Goal: Find specific page/section: Find specific page/section

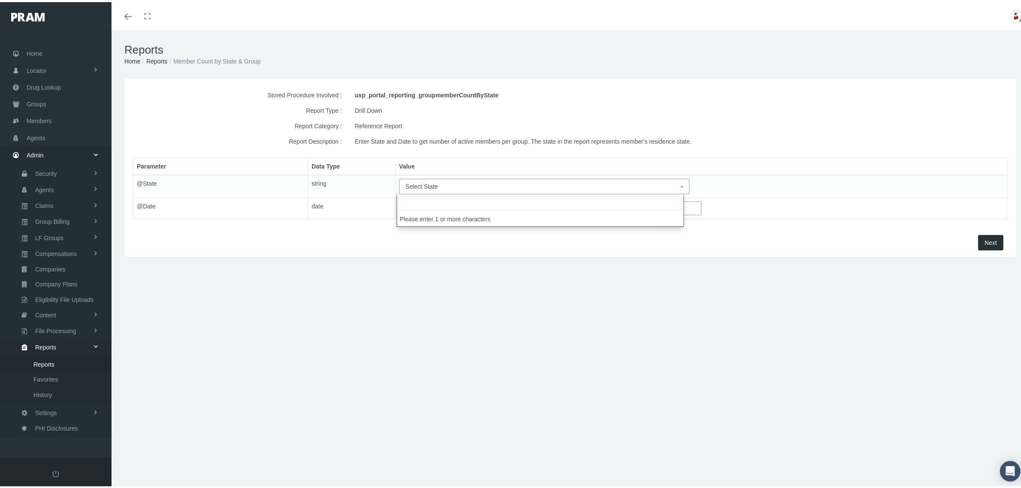
click at [528, 183] on span "Select State" at bounding box center [542, 184] width 272 height 9
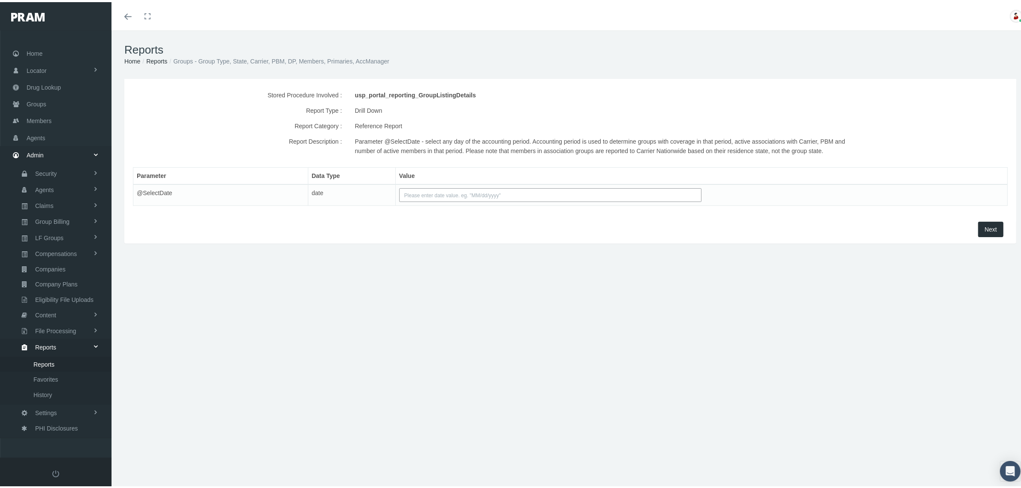
click at [486, 196] on input "text" at bounding box center [550, 193] width 302 height 14
click at [408, 208] on th "«" at bounding box center [405, 209] width 13 height 13
click at [479, 209] on th "»" at bounding box center [482, 209] width 13 height 13
click at [472, 257] on td "15" at bounding box center [469, 260] width 13 height 13
type input "08/15/2025"
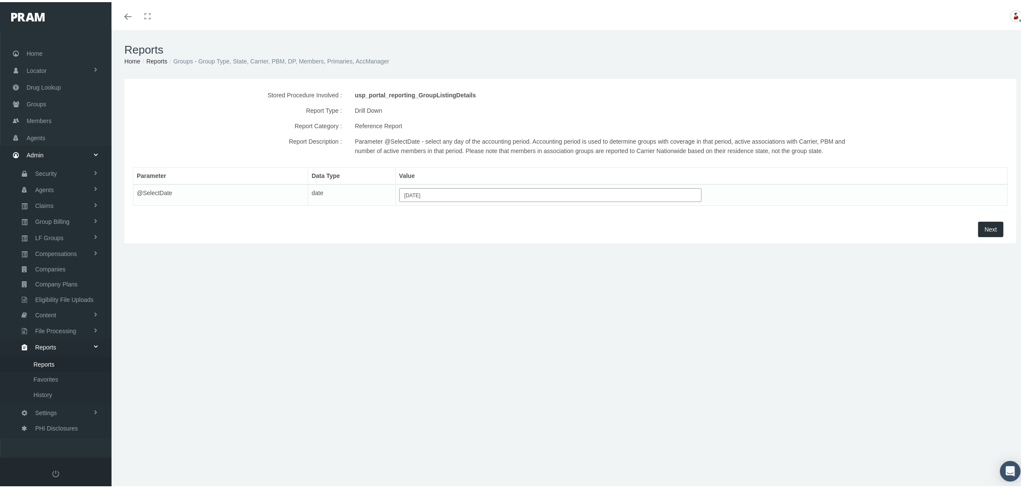
click at [985, 226] on span "Next" at bounding box center [991, 227] width 12 height 7
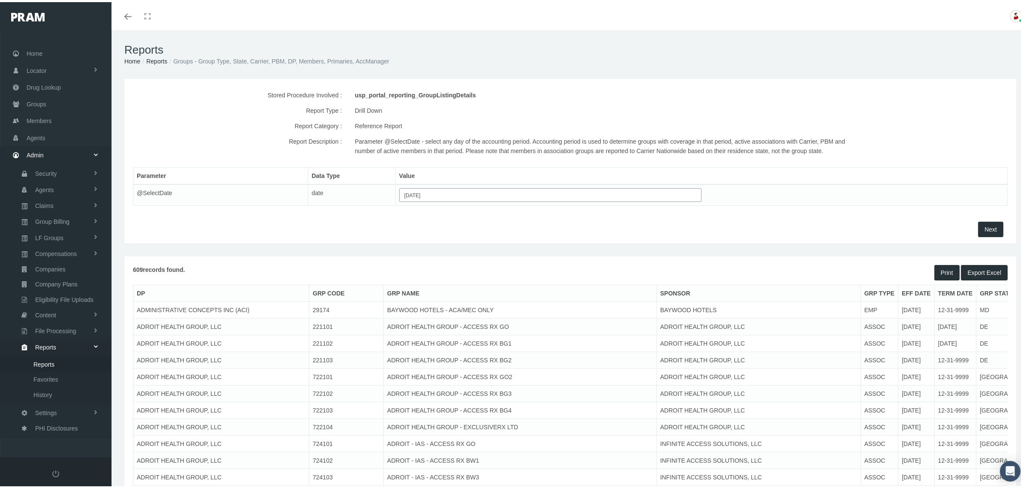
drag, startPoint x: 996, startPoint y: 356, endPoint x: 1008, endPoint y: 355, distance: 12.1
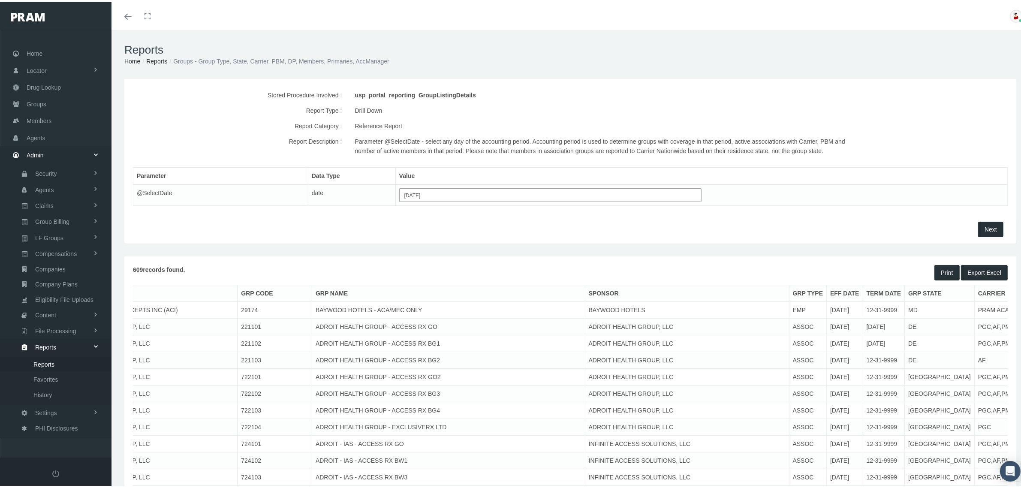
scroll to position [0, 169]
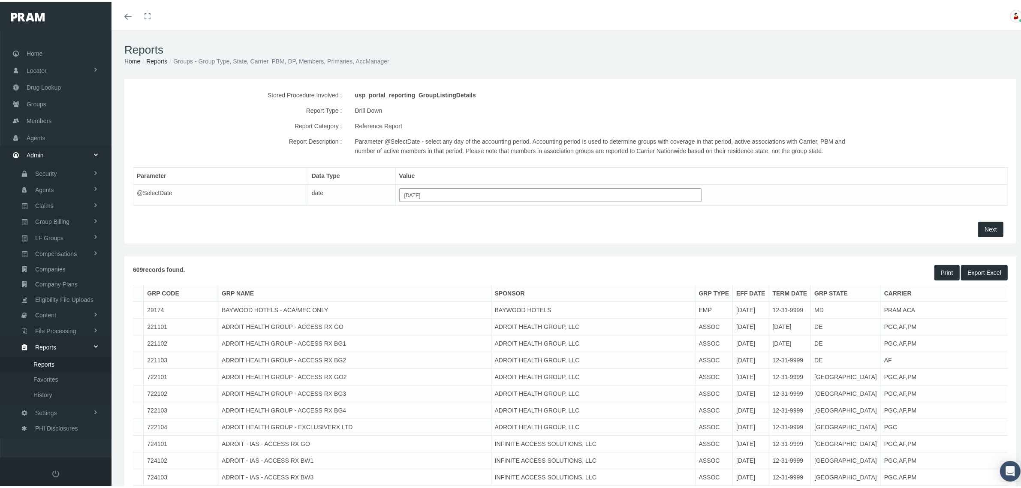
drag, startPoint x: 962, startPoint y: 325, endPoint x: 996, endPoint y: 323, distance: 34.4
click at [996, 323] on tr "ADROIT HEALTH GROUP, LLC 221101 ADROIT HEALTH GROUP - ACCESS RX GO ADROIT HEALT…" at bounding box center [752, 325] width 1568 height 17
click at [919, 323] on td "PGC,AF,PM" at bounding box center [1014, 325] width 274 height 17
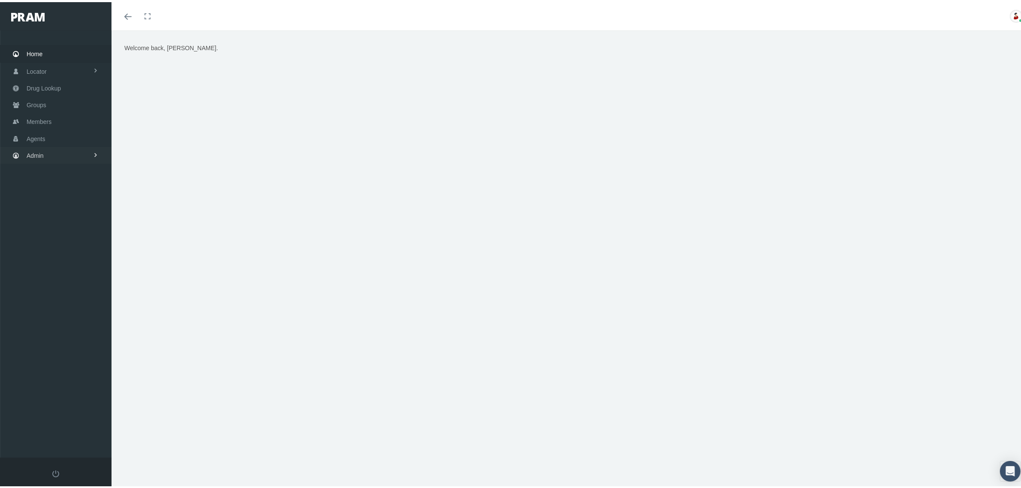
click at [56, 148] on link "Admin" at bounding box center [56, 153] width 112 height 17
click at [73, 264] on link "Companies" at bounding box center [56, 267] width 112 height 15
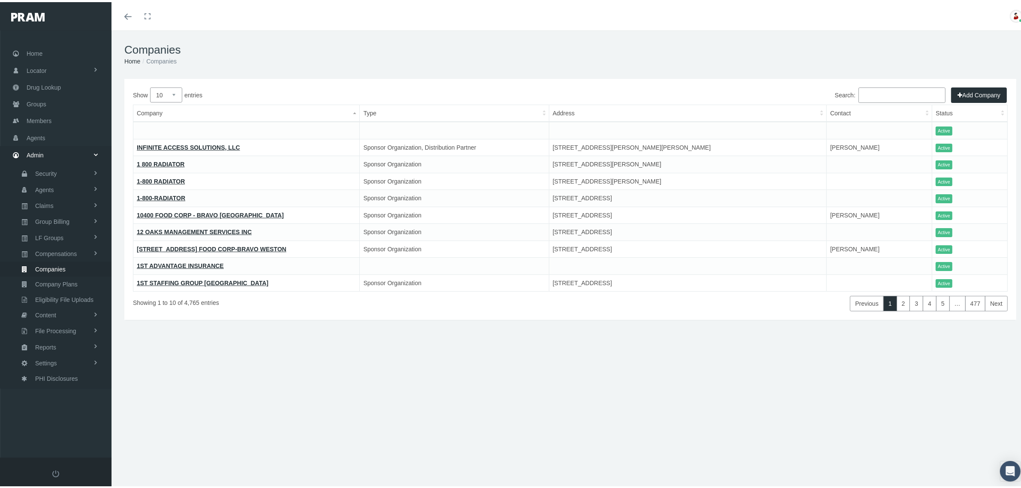
click at [867, 93] on input "Search:" at bounding box center [902, 92] width 87 height 15
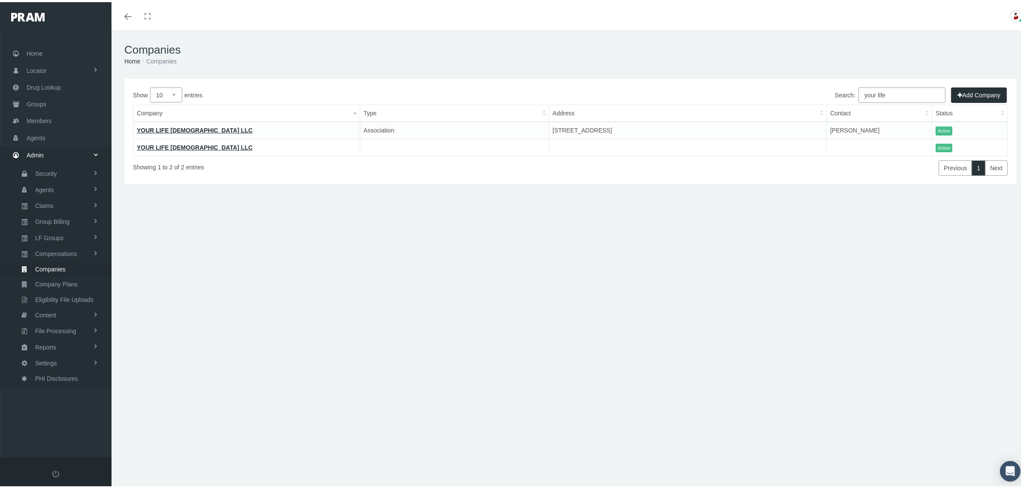
type input "your life"
click at [175, 142] on link "YOUR LIFE [DEMOGRAPHIC_DATA] LLC" at bounding box center [195, 145] width 116 height 7
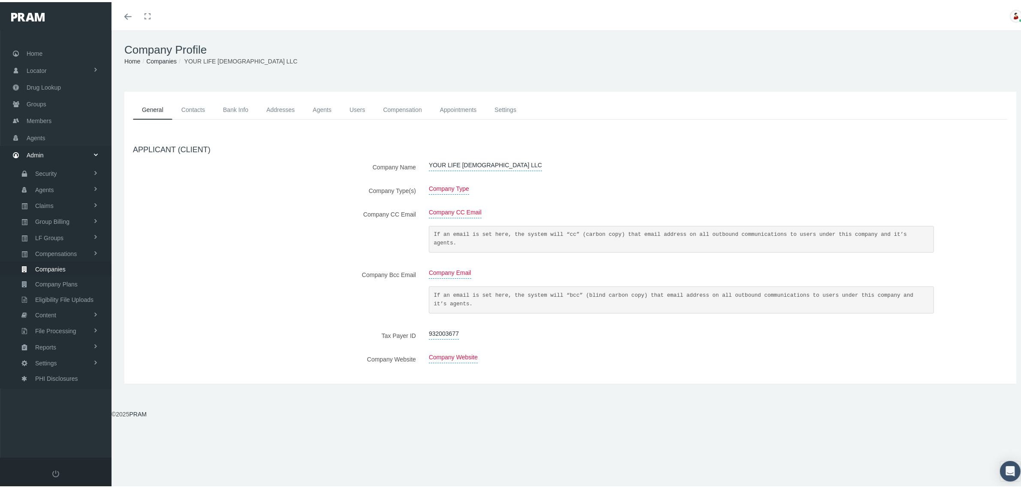
click at [501, 106] on link "Settings" at bounding box center [506, 107] width 40 height 19
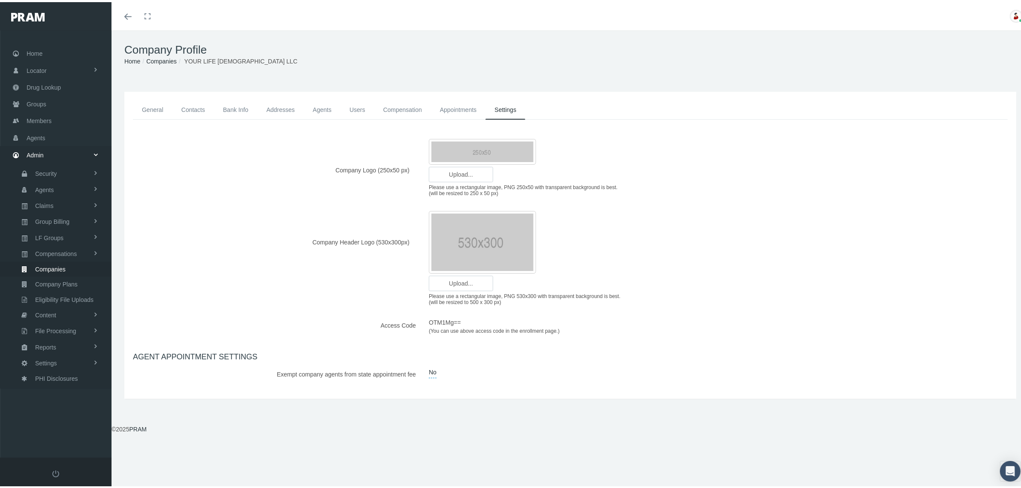
click at [202, 108] on link "Contacts" at bounding box center [193, 107] width 42 height 19
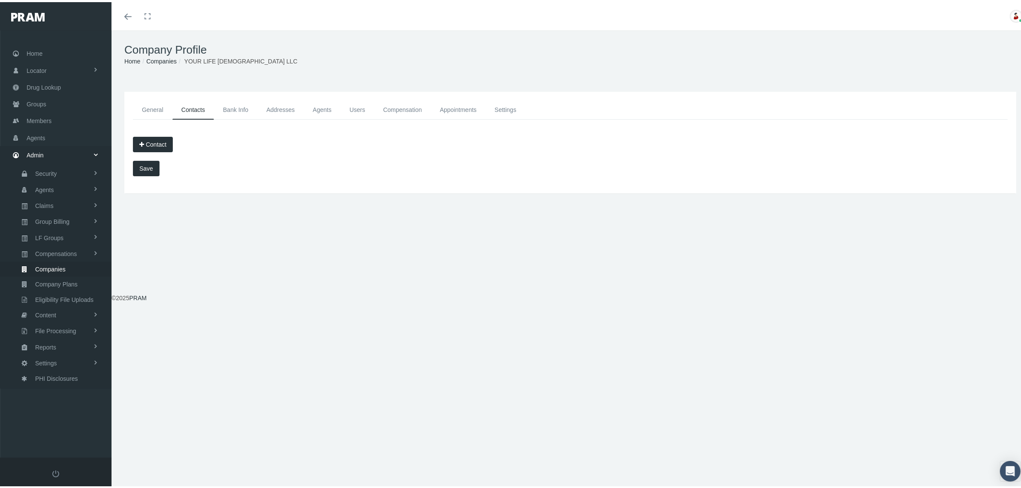
click at [231, 103] on link "Bank Info" at bounding box center [235, 107] width 43 height 19
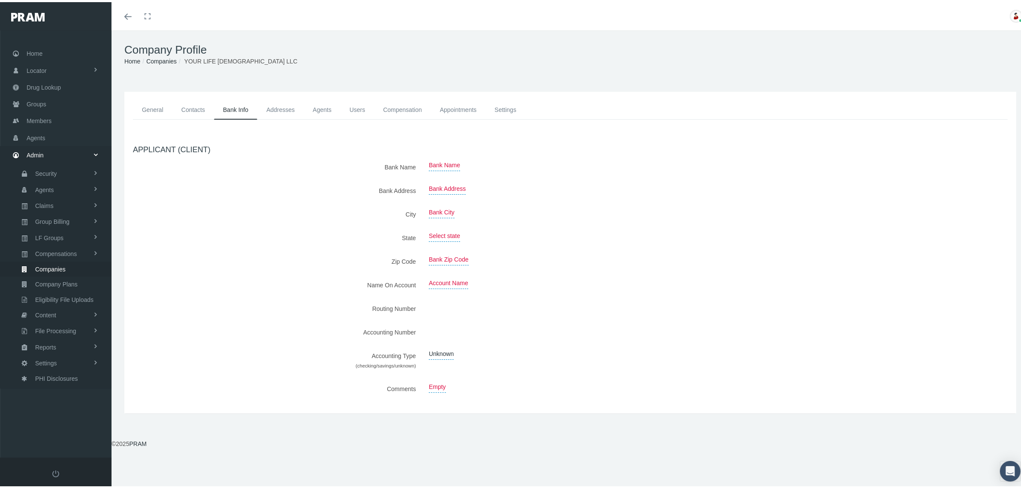
click at [270, 109] on link "Addresses" at bounding box center [280, 107] width 46 height 19
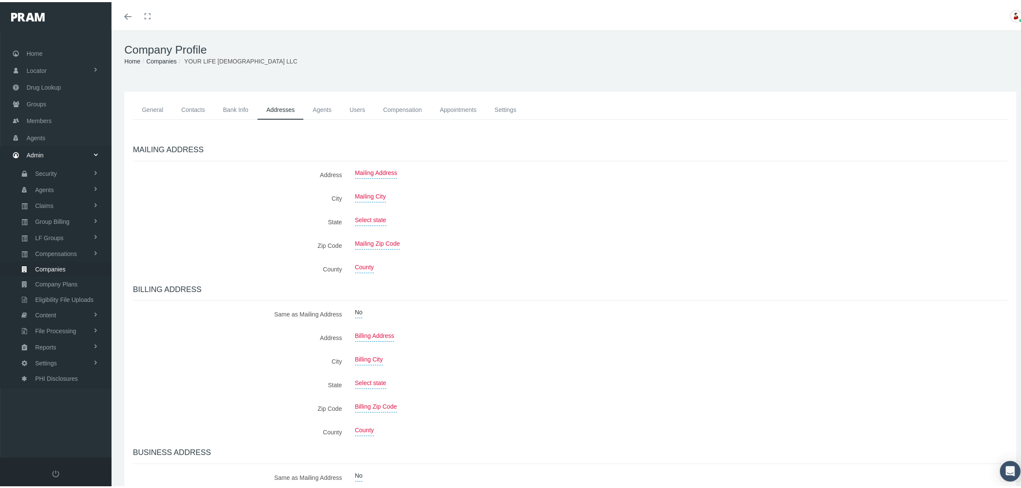
click at [317, 106] on link "Agents" at bounding box center [322, 107] width 37 height 19
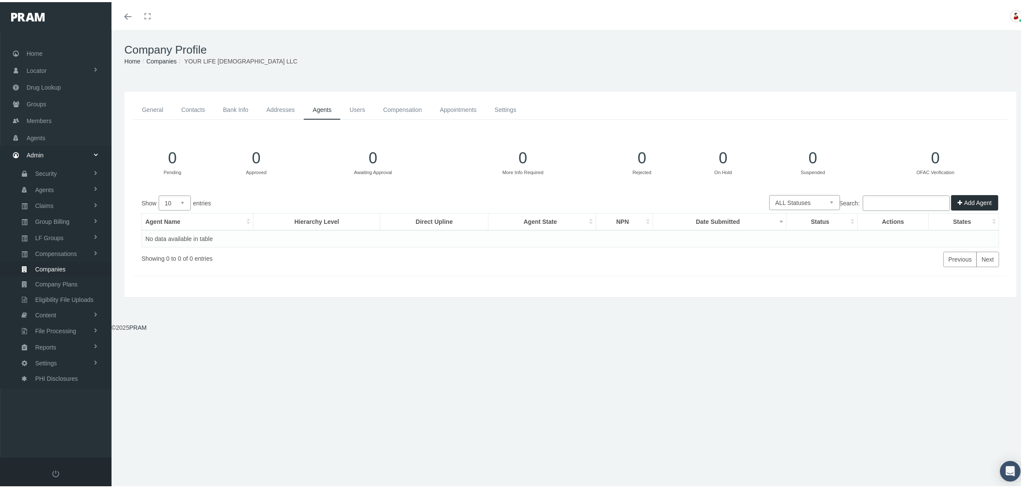
click at [507, 105] on link "Settings" at bounding box center [506, 107] width 40 height 19
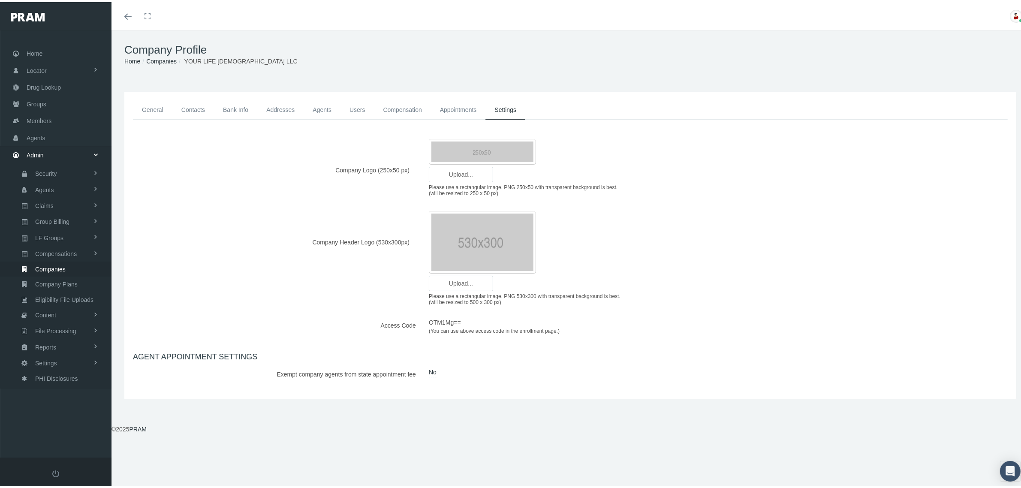
click at [164, 108] on link "General" at bounding box center [152, 107] width 39 height 19
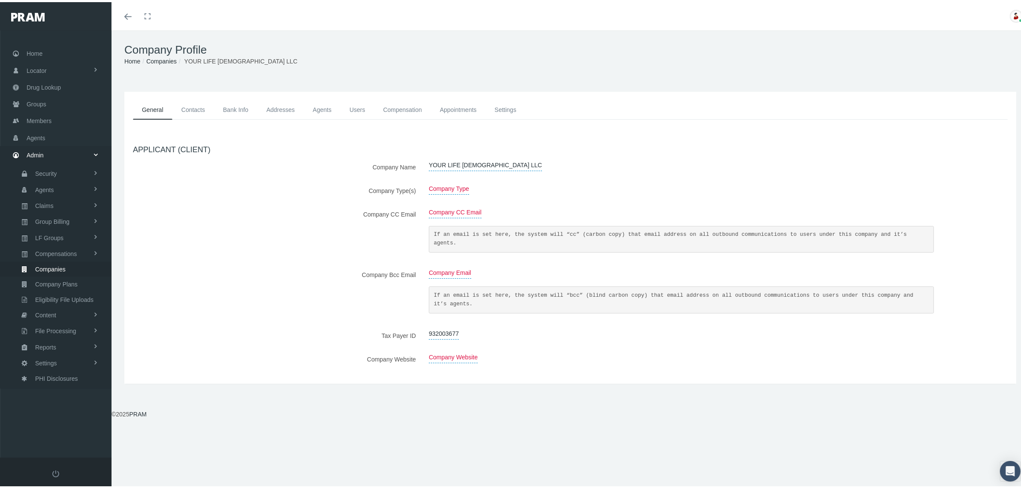
click at [163, 59] on link "Companies" at bounding box center [161, 59] width 30 height 7
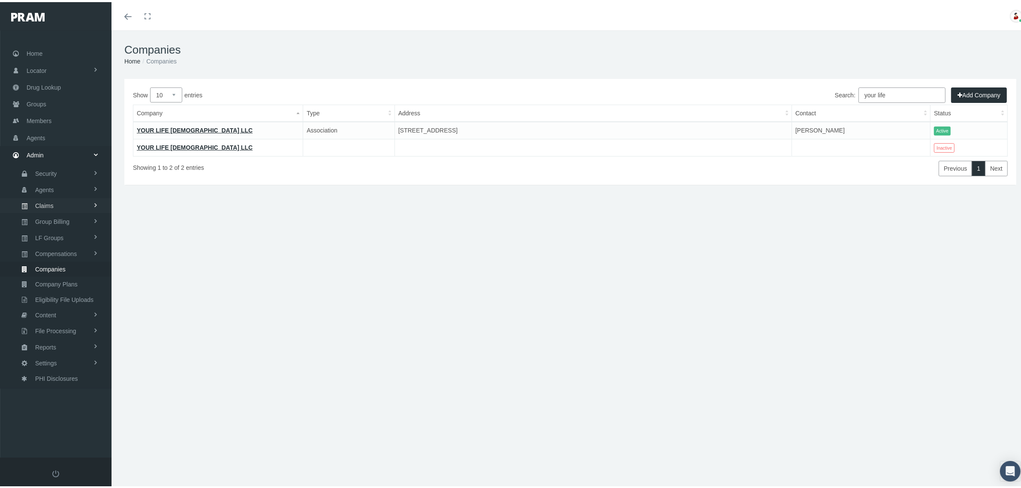
click at [58, 203] on link "Claims" at bounding box center [56, 203] width 112 height 15
click at [65, 217] on span "PBM Invoices" at bounding box center [51, 221] width 37 height 15
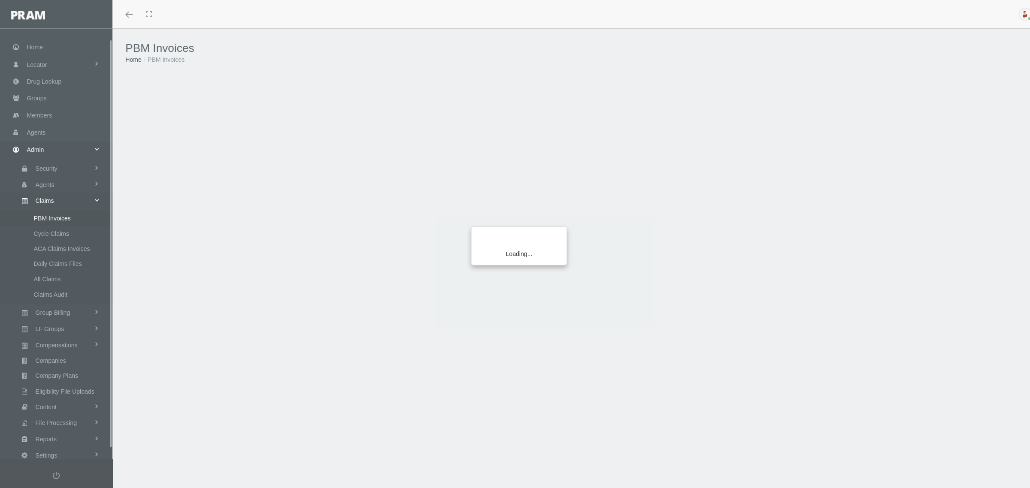
scroll to position [21, 0]
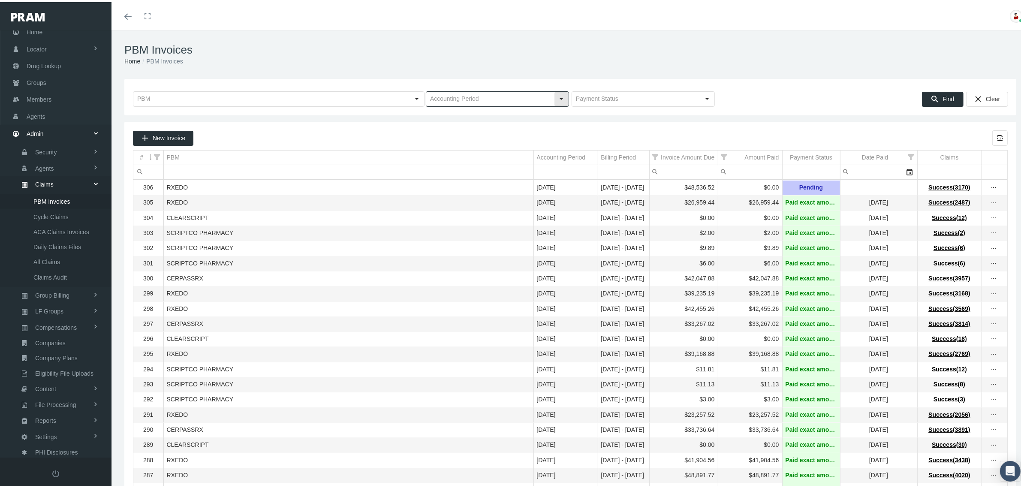
click at [558, 96] on div "Select" at bounding box center [562, 97] width 14 height 14
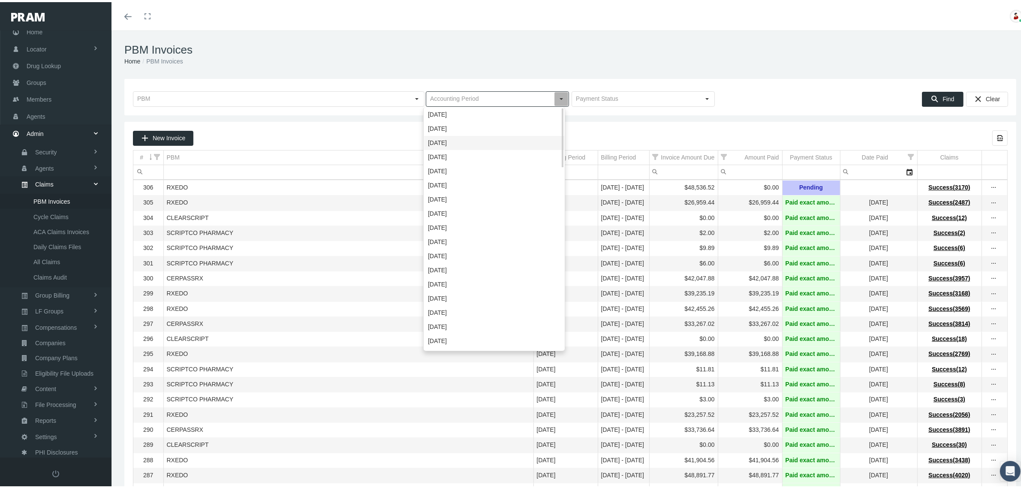
click at [454, 136] on div "[DATE]" at bounding box center [494, 141] width 140 height 14
type input "[DATE]"
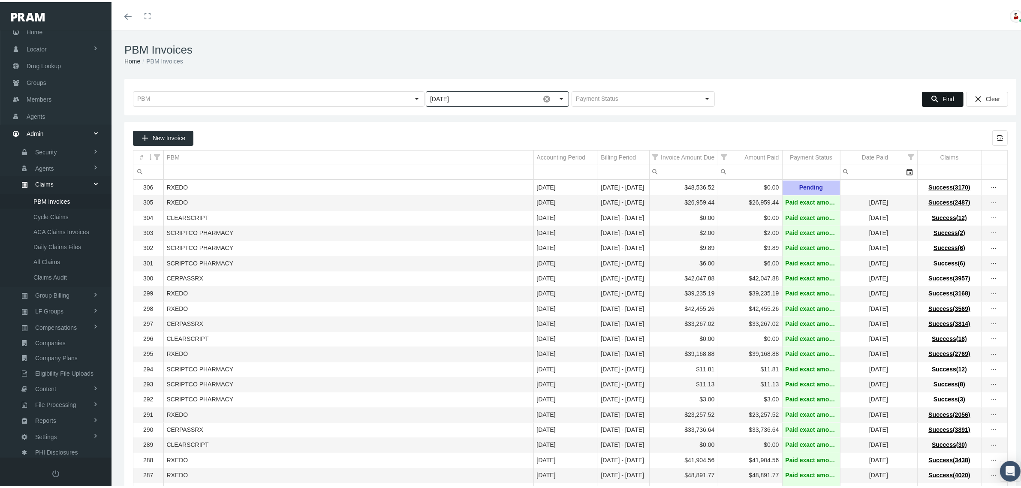
click at [943, 98] on span "Find" at bounding box center [949, 97] width 12 height 7
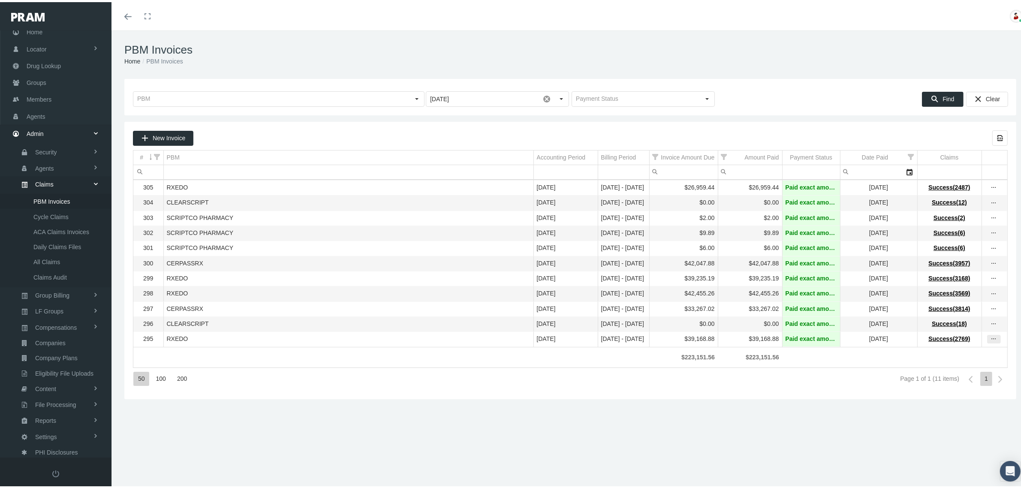
click at [991, 341] on icon "more" at bounding box center [995, 337] width 8 height 8
click at [969, 354] on div "View Invoice" at bounding box center [950, 360] width 84 height 18
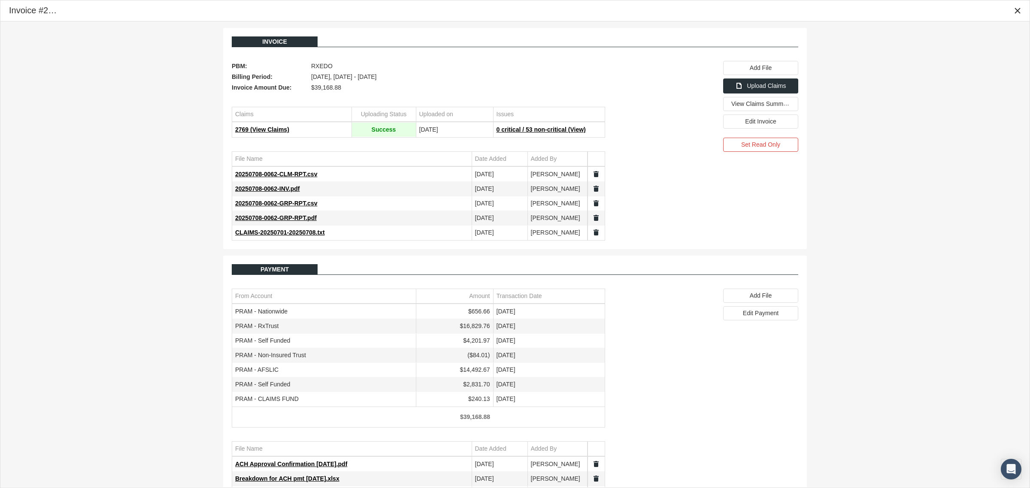
scroll to position [33, 0]
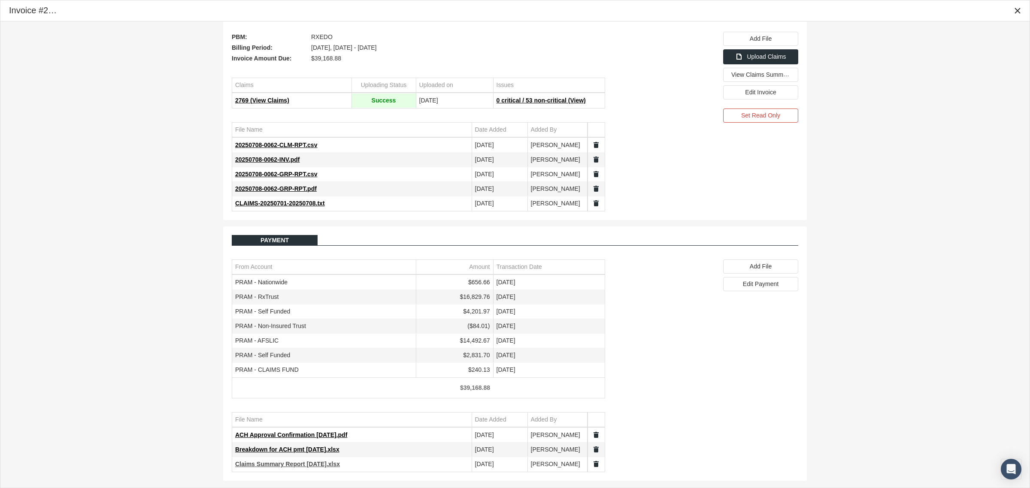
click at [305, 464] on span "Claims Summary Report 7.8.25.xlsx" at bounding box center [287, 464] width 105 height 7
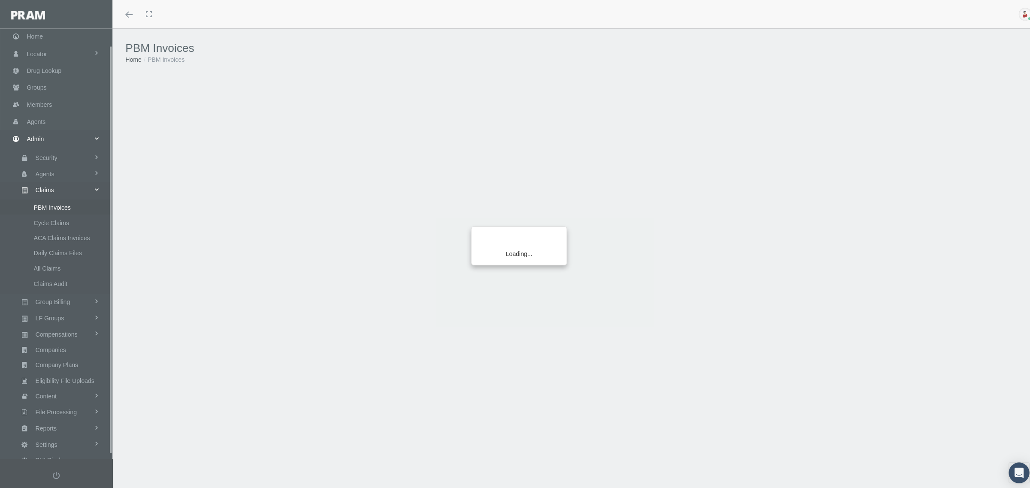
scroll to position [21, 0]
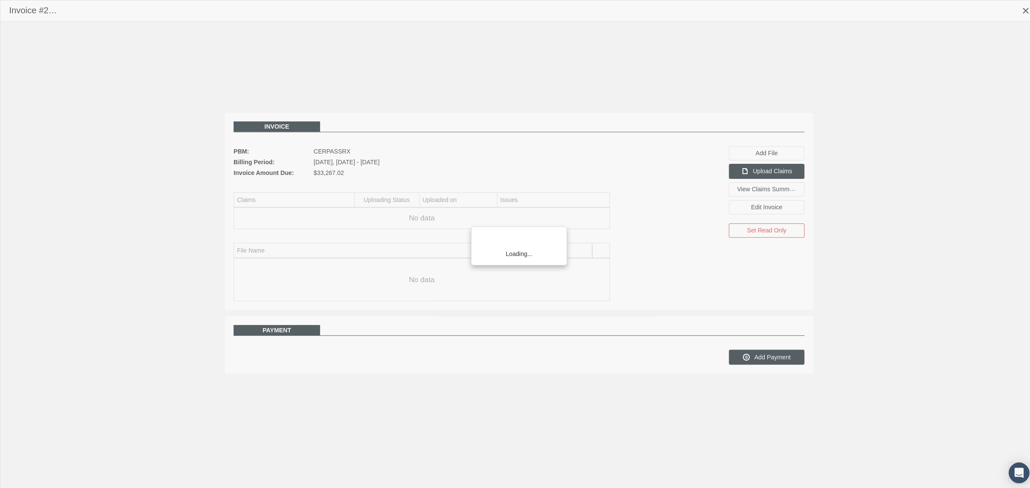
scroll to position [21, 0]
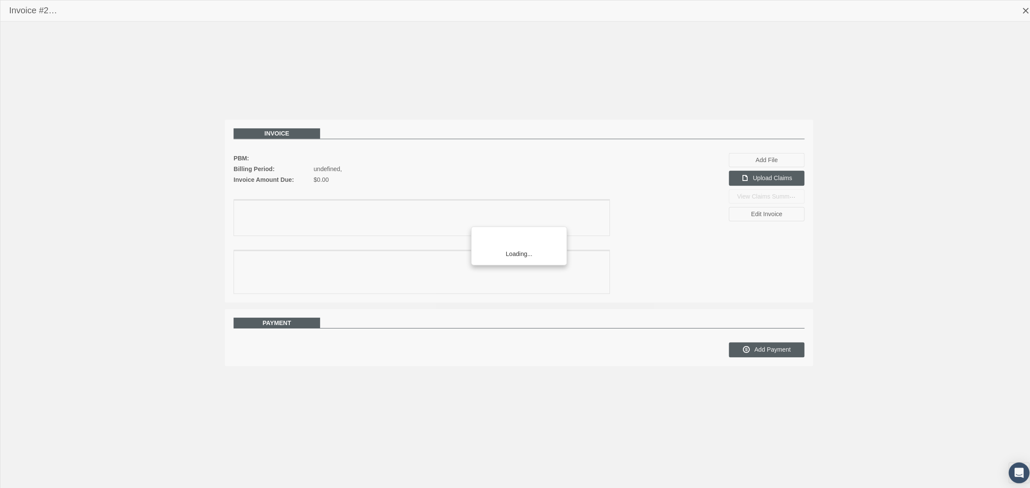
scroll to position [21, 0]
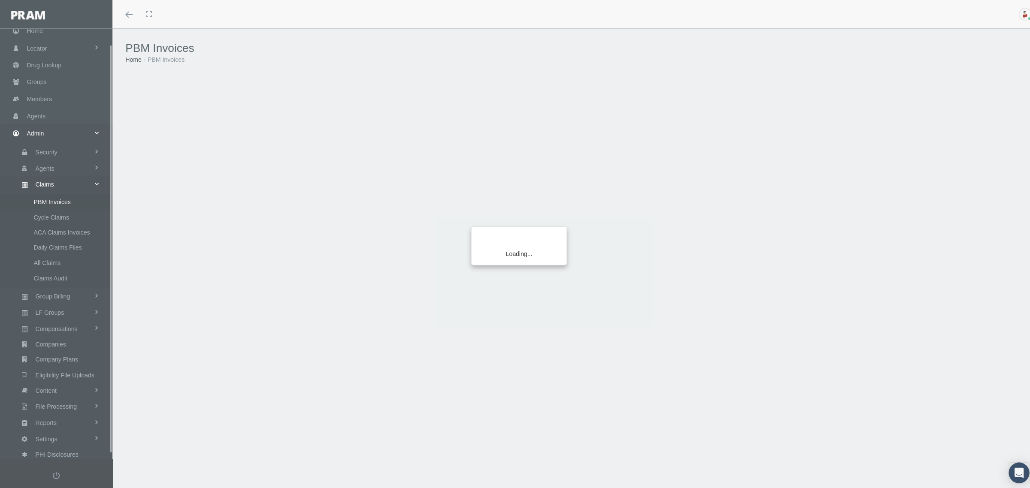
scroll to position [21, 0]
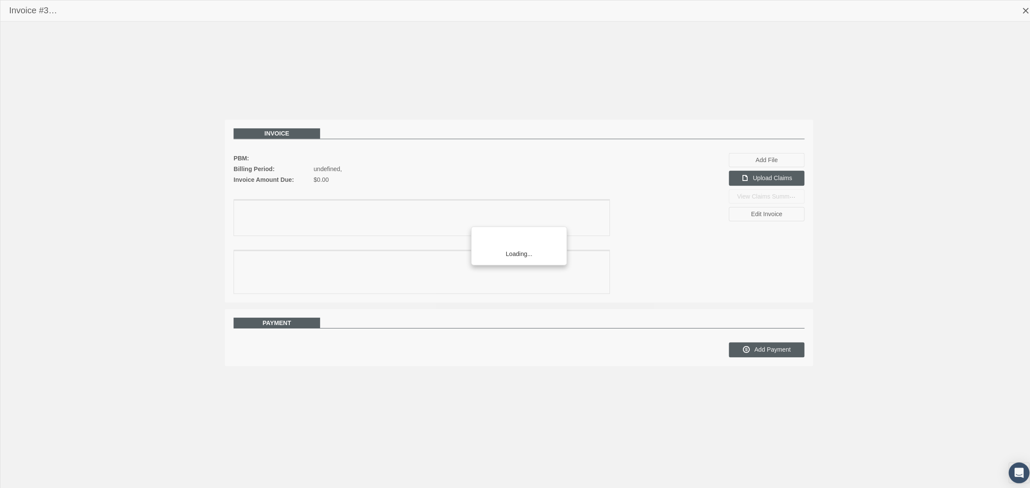
scroll to position [21, 0]
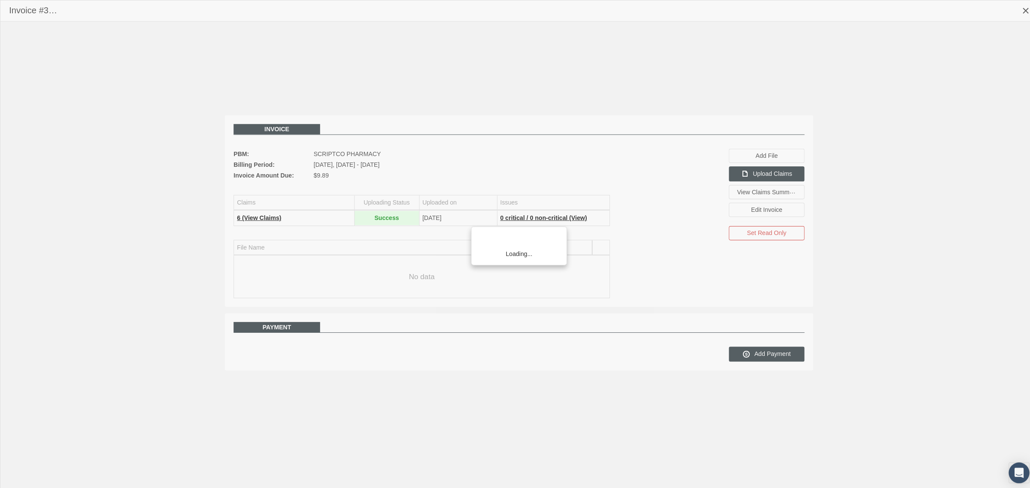
scroll to position [21, 0]
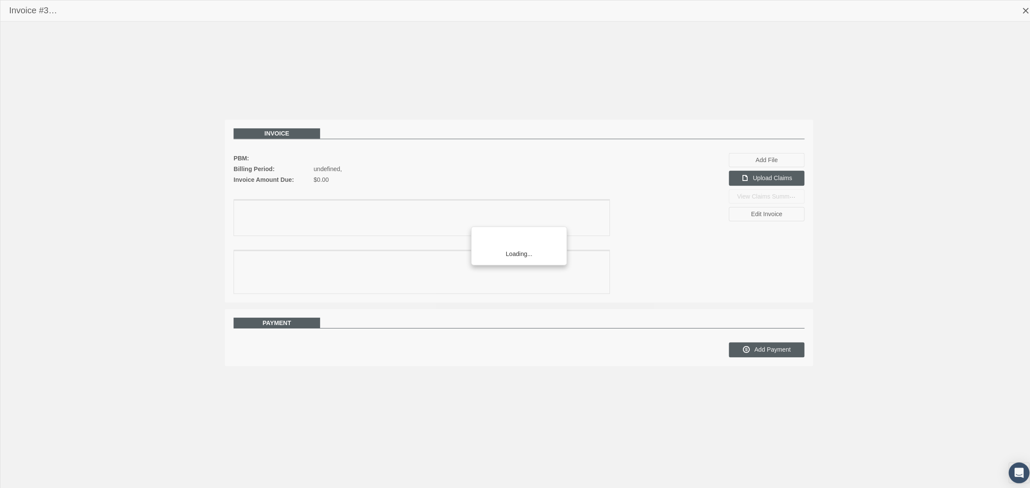
scroll to position [21, 0]
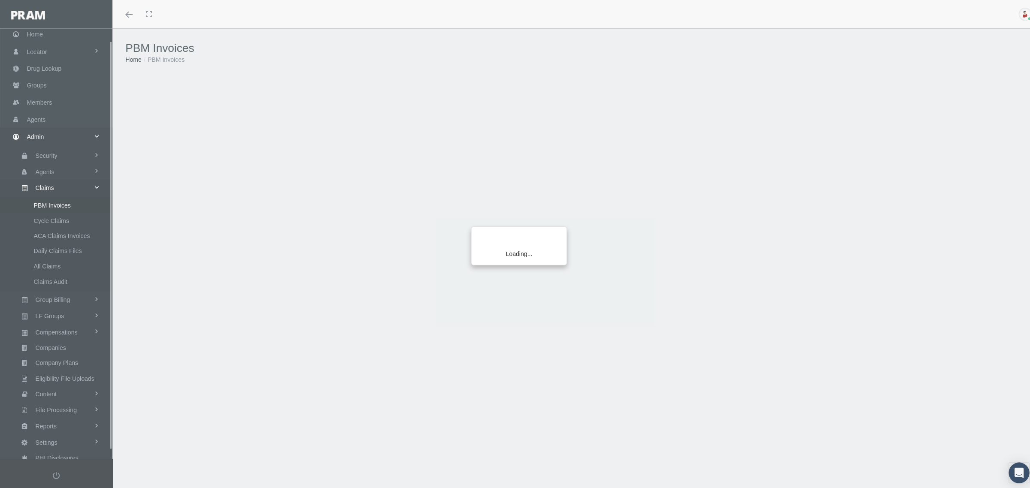
scroll to position [21, 0]
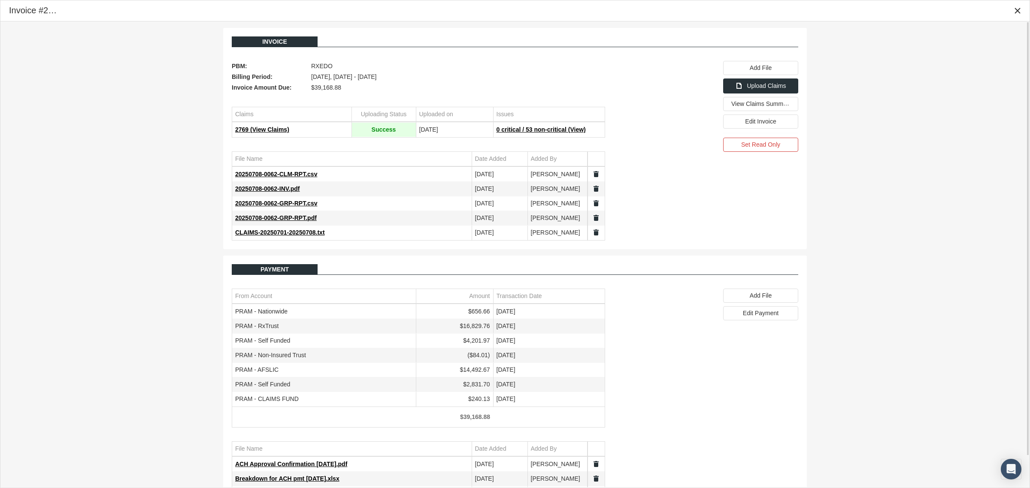
scroll to position [33, 0]
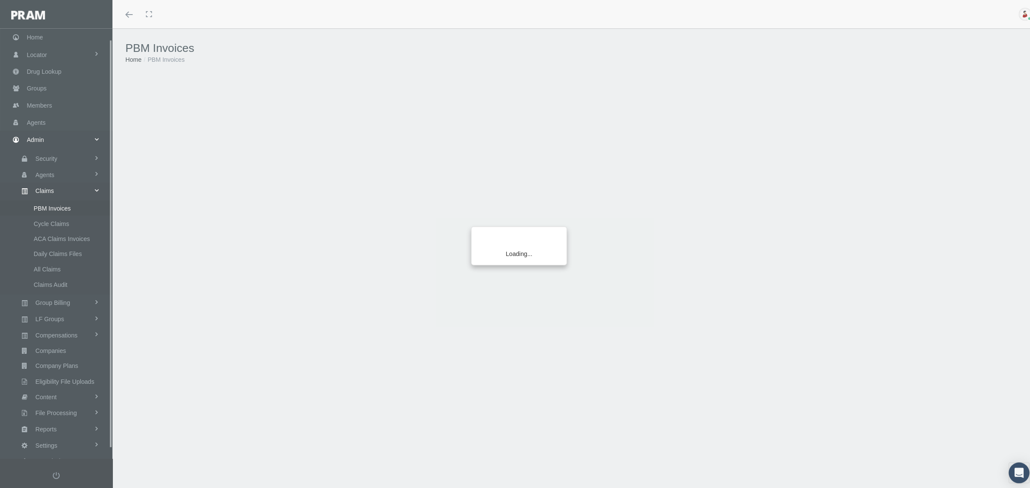
scroll to position [21, 0]
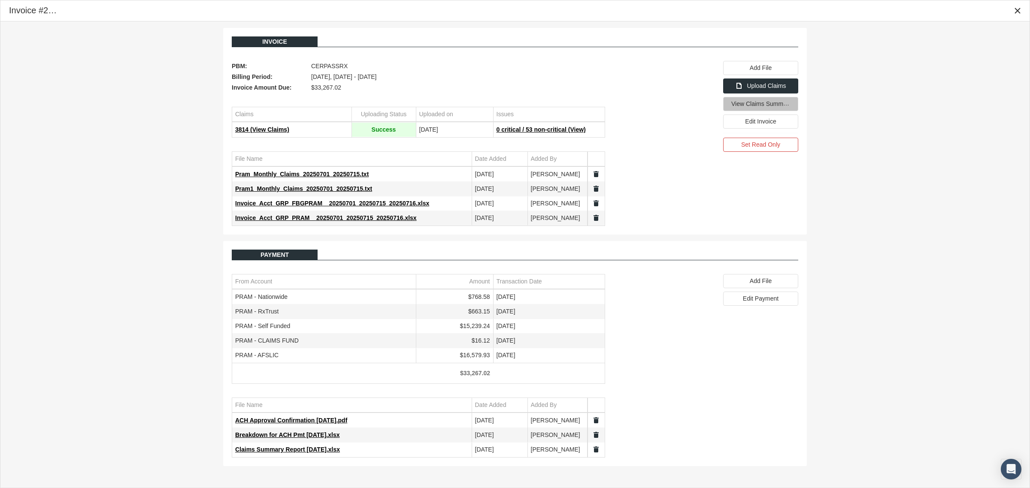
click at [742, 106] on span "View Claims Summary" at bounding box center [761, 103] width 60 height 7
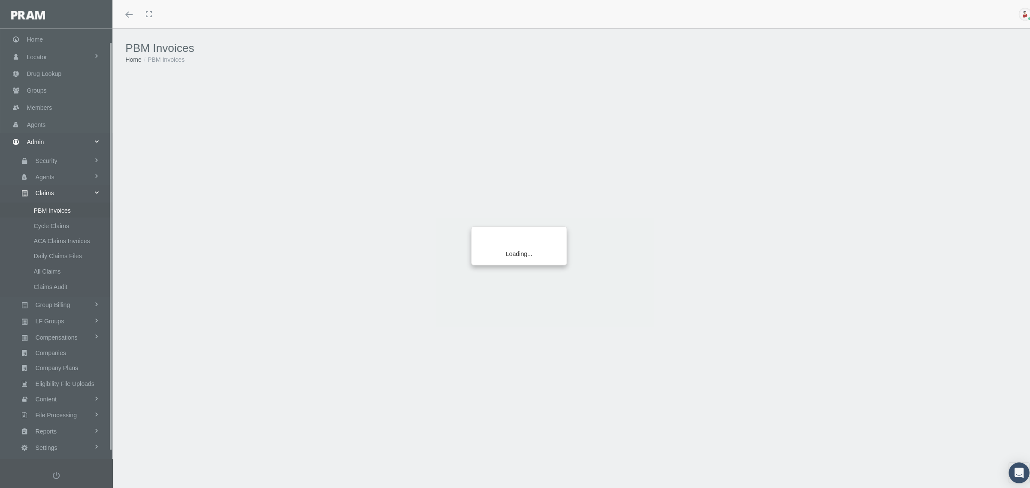
scroll to position [21, 0]
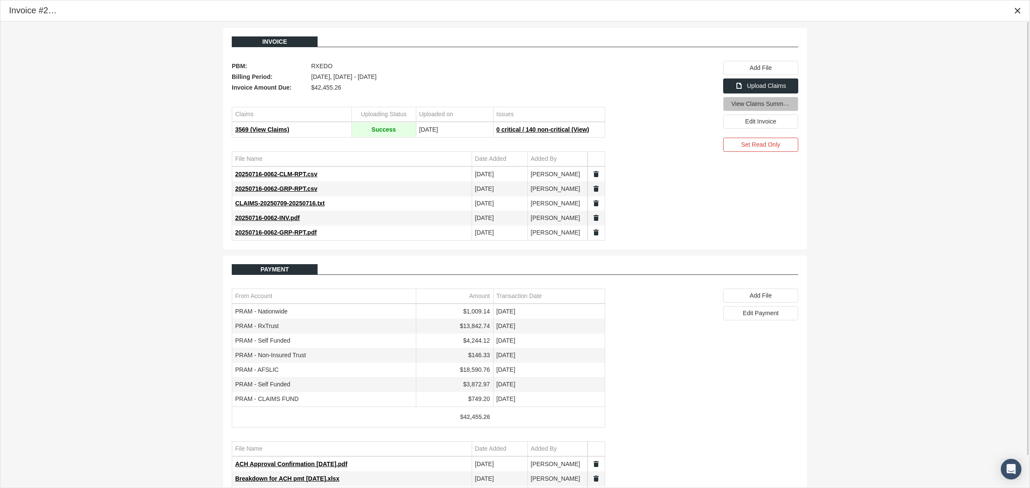
click at [781, 107] on span "View Claims Summary" at bounding box center [761, 103] width 60 height 7
click at [662, 200] on div at bounding box center [658, 151] width 107 height 180
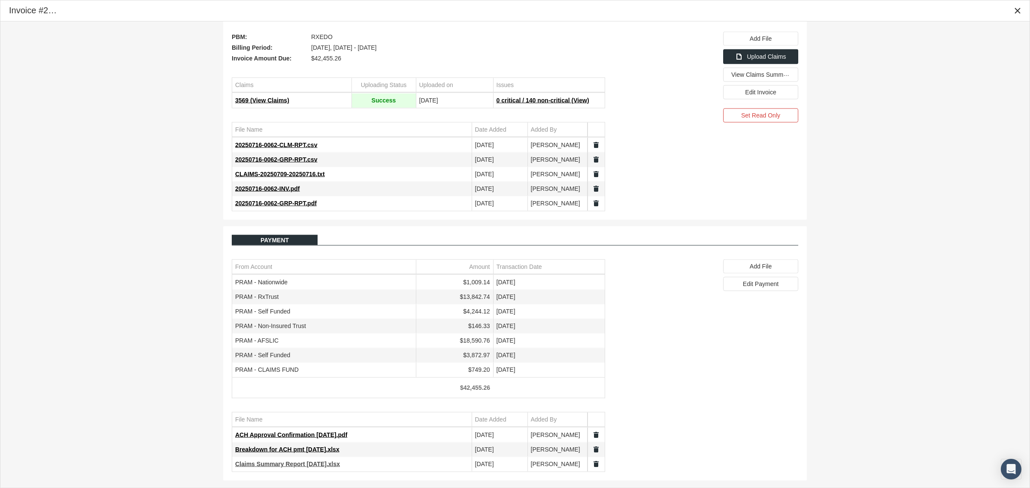
click at [295, 466] on span "Claims Summary Report 7.16.25.xlsx" at bounding box center [287, 464] width 105 height 7
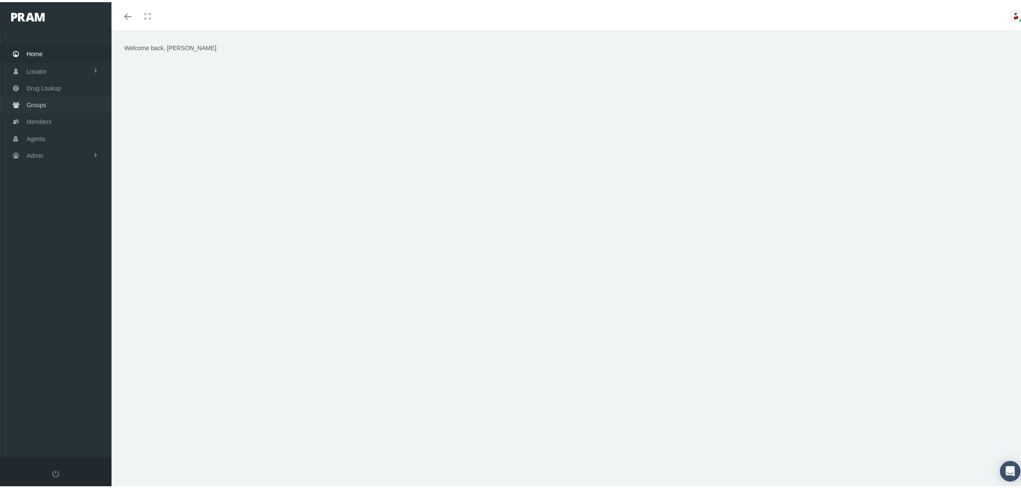
click at [55, 106] on link "Groups" at bounding box center [56, 102] width 112 height 17
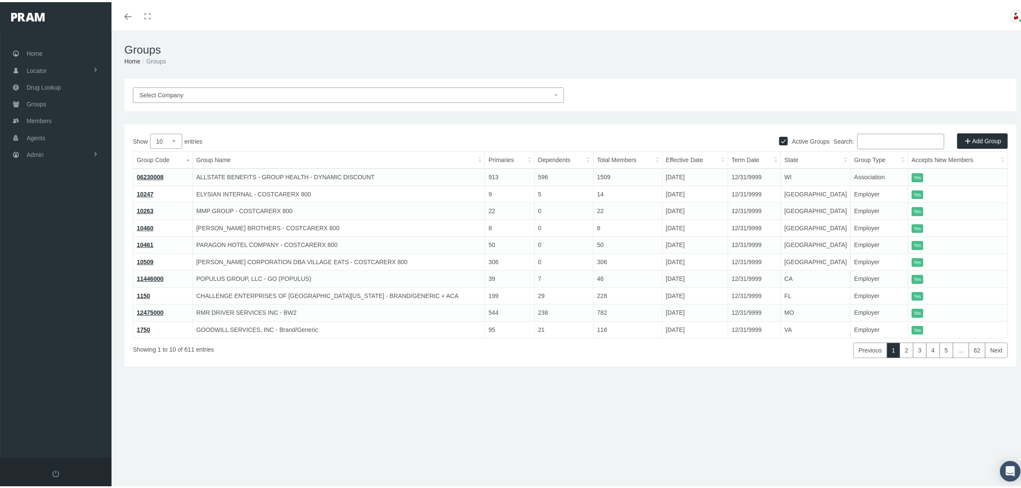
click at [882, 145] on input "Search:" at bounding box center [901, 139] width 87 height 15
paste input "216592"
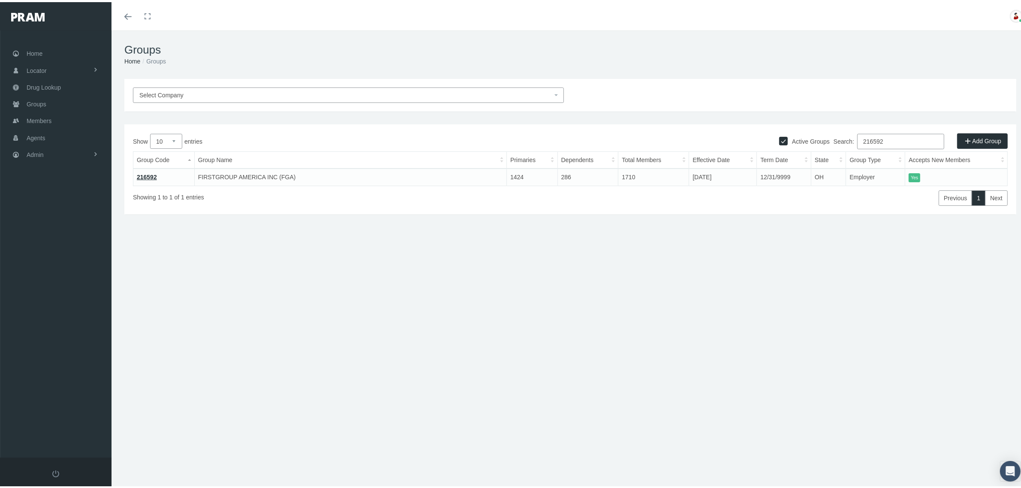
type input "216592"
click at [149, 175] on link "216592" at bounding box center [147, 175] width 20 height 7
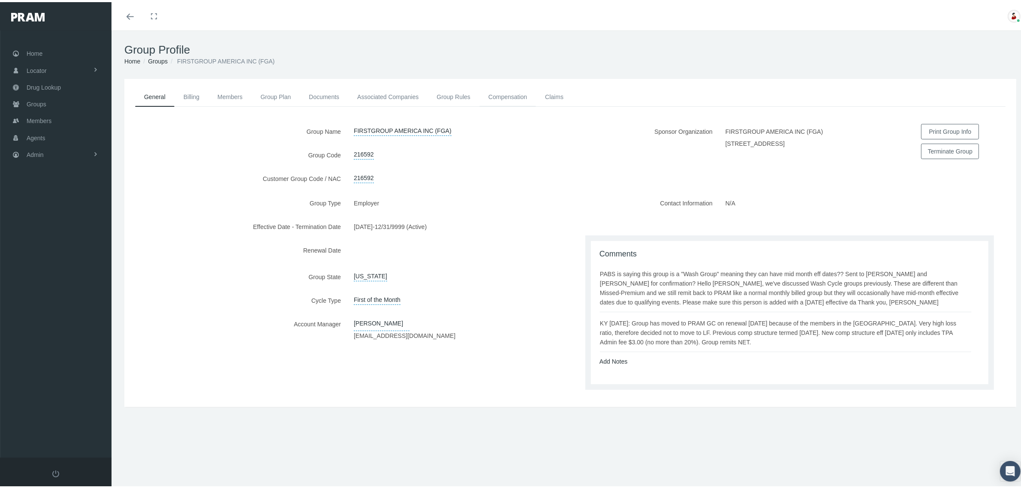
click at [520, 92] on link "Compensation" at bounding box center [508, 94] width 57 height 19
